Goal: Task Accomplishment & Management: Use online tool/utility

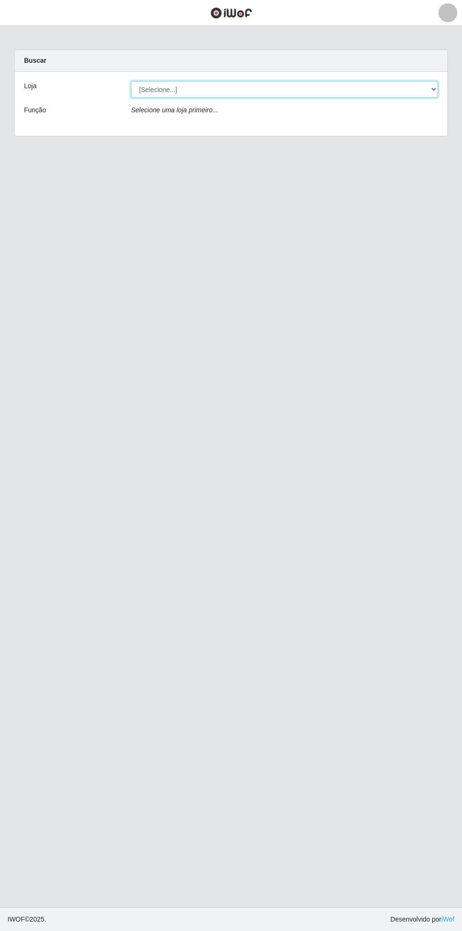
click at [431, 91] on select "[Selecione...] Bemais Supermercados - [GEOGRAPHIC_DATA]" at bounding box center [284, 89] width 307 height 17
select select "250"
click at [131, 81] on select "[Selecione...] Bemais Supermercados - [GEOGRAPHIC_DATA]" at bounding box center [284, 89] width 307 height 17
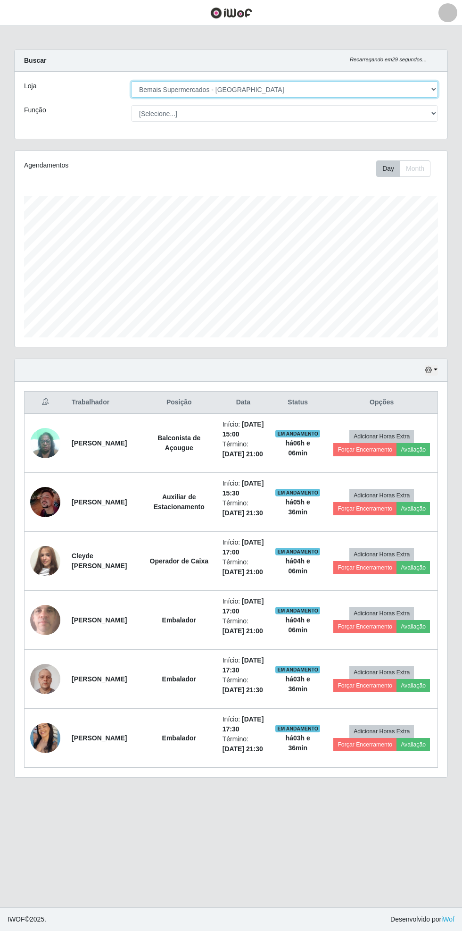
scroll to position [195, 433]
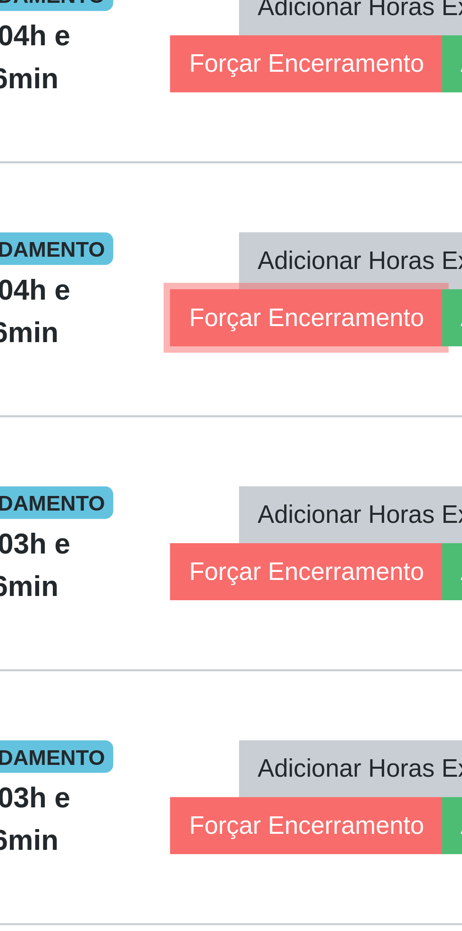
click at [362, 633] on button "Forçar Encerramento" at bounding box center [365, 626] width 63 height 13
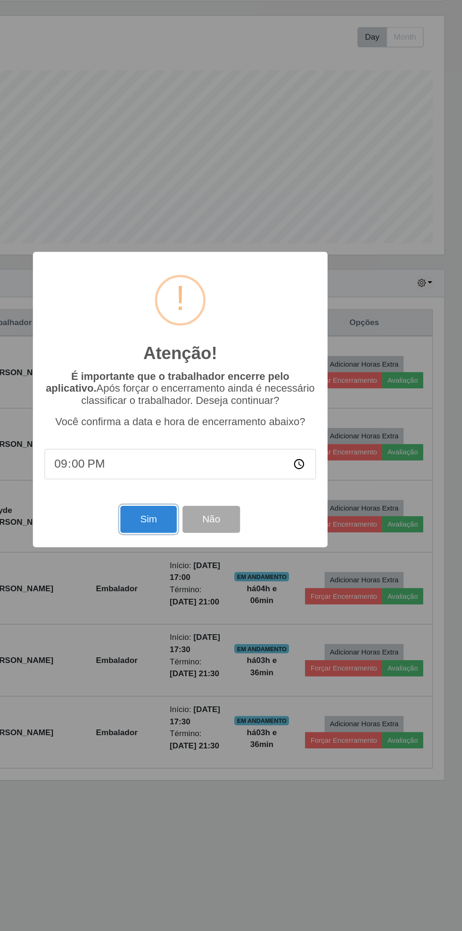
click at [194, 565] on button "Sim" at bounding box center [205, 563] width 46 height 22
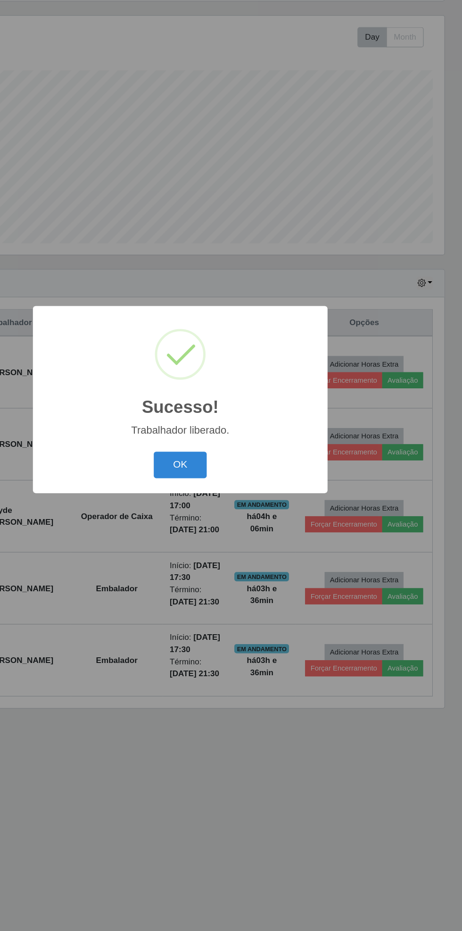
click at [237, 516] on button "OK" at bounding box center [231, 519] width 44 height 22
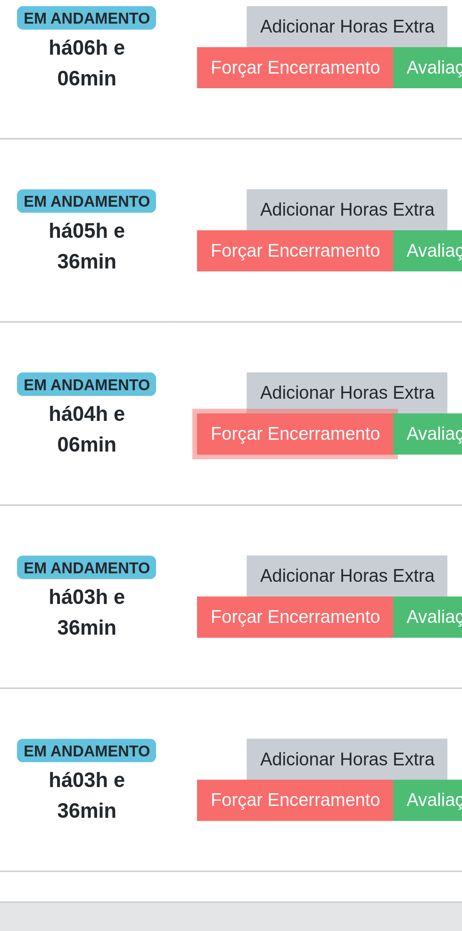
click at [363, 574] on button "Forçar Encerramento" at bounding box center [365, 567] width 63 height 13
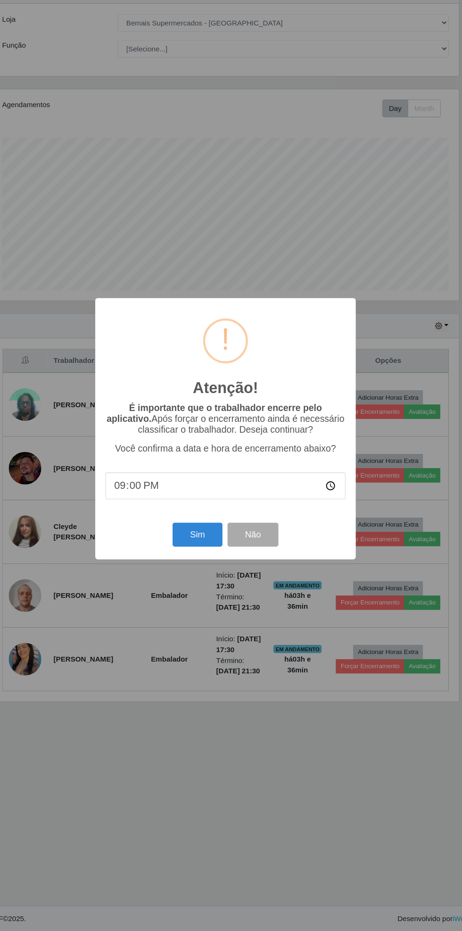
scroll to position [0, 0]
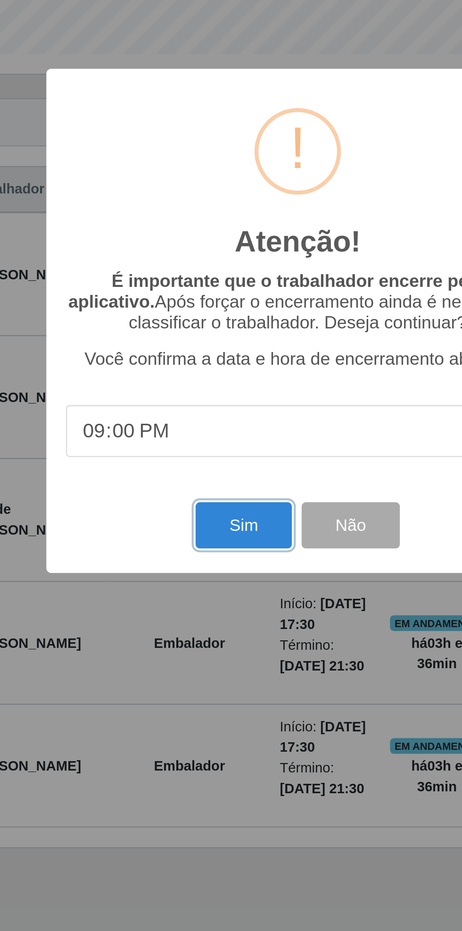
click at [203, 567] on button "Sim" at bounding box center [205, 563] width 46 height 22
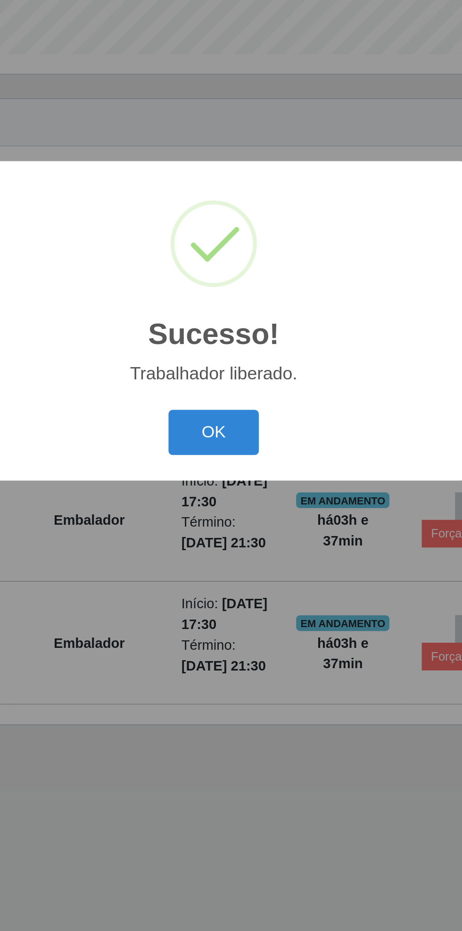
click at [228, 521] on button "OK" at bounding box center [231, 519] width 44 height 22
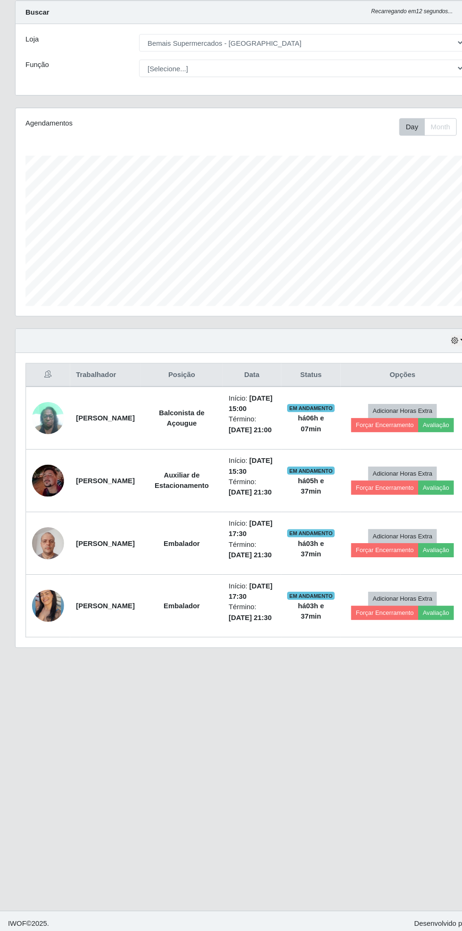
click at [270, 791] on main "Carregando... Buscar Recarregando em 12 segundos... Loja [Selecione...] Bemais …" at bounding box center [231, 466] width 462 height 881
